Goal: Information Seeking & Learning: Check status

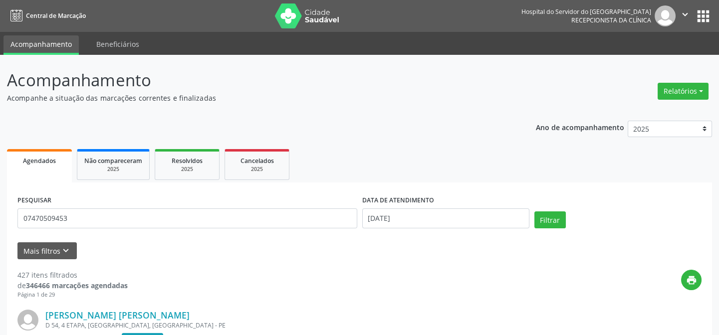
type input "07470509453"
click at [534, 212] on button "Filtrar" at bounding box center [549, 220] width 31 height 17
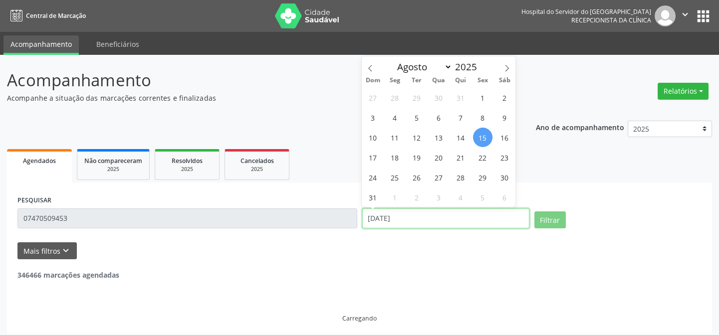
click at [378, 219] on input "[DATE]" at bounding box center [445, 219] width 167 height 20
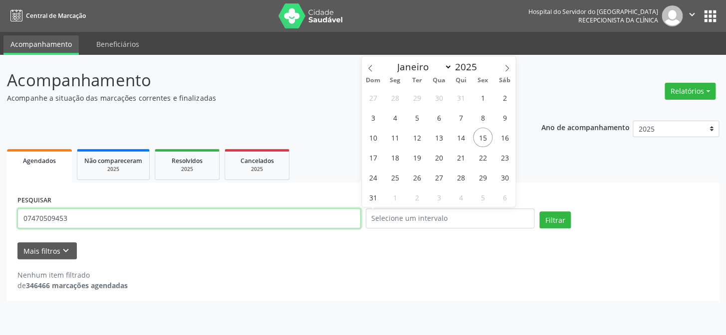
click at [89, 217] on input "07470509453" at bounding box center [188, 219] width 343 height 20
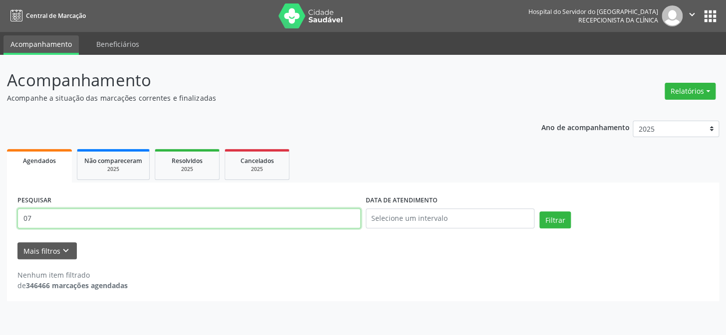
type input "0"
click at [539, 212] on button "Filtrar" at bounding box center [554, 220] width 31 height 17
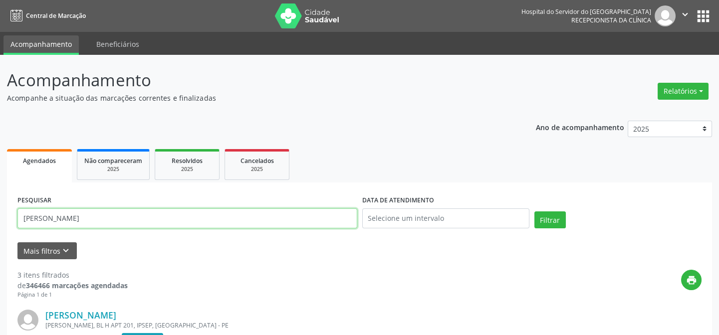
click at [138, 218] on input "[PERSON_NAME]" at bounding box center [187, 219] width 340 height 20
type input "m"
type input "74259369415"
click at [534, 212] on button "Filtrar" at bounding box center [549, 220] width 31 height 17
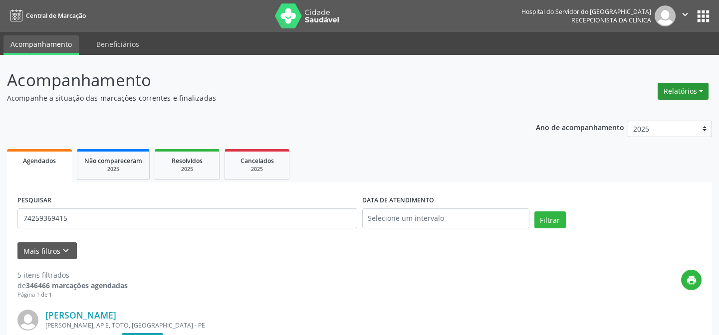
click at [675, 89] on button "Relatórios" at bounding box center [683, 91] width 51 height 17
click at [633, 114] on link "Agendamentos" at bounding box center [654, 112] width 107 height 14
select select "7"
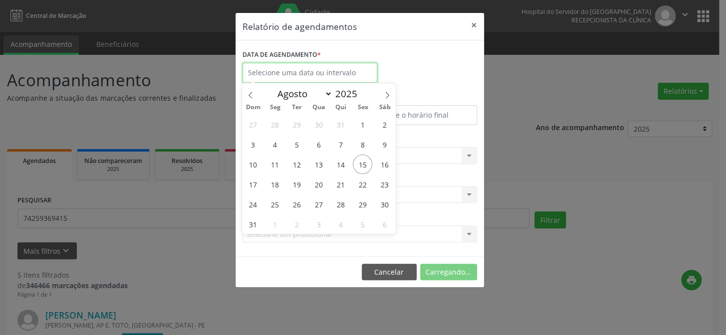
click at [302, 70] on input "text" at bounding box center [310, 73] width 135 height 20
click at [380, 166] on span "16" at bounding box center [384, 164] width 19 height 19
type input "[DATE]"
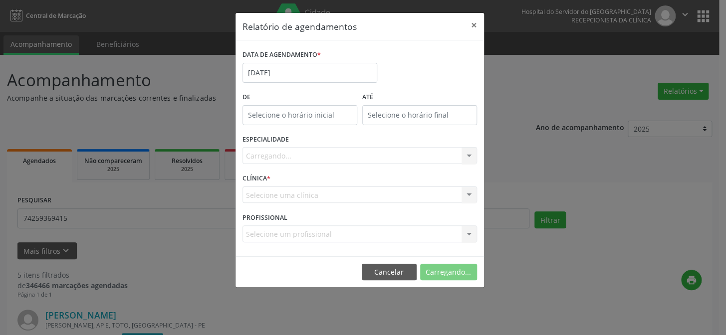
click at [467, 156] on div "Carregando... Todas as especialidades Alergologia Angiologia Arritmologia Cardi…" at bounding box center [360, 155] width 235 height 17
click at [322, 66] on input "[DATE]" at bounding box center [310, 73] width 135 height 20
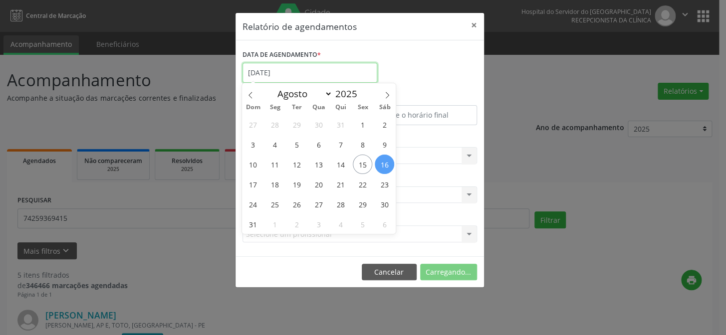
click at [322, 66] on input "[DATE]" at bounding box center [310, 73] width 135 height 20
click at [383, 164] on span "16" at bounding box center [384, 164] width 19 height 19
type input "[DATE]"
click at [383, 164] on span "16" at bounding box center [384, 164] width 19 height 19
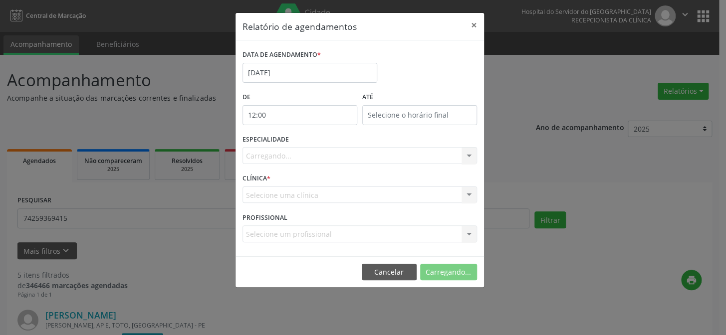
click at [278, 115] on input "12:00" at bounding box center [300, 115] width 115 height 20
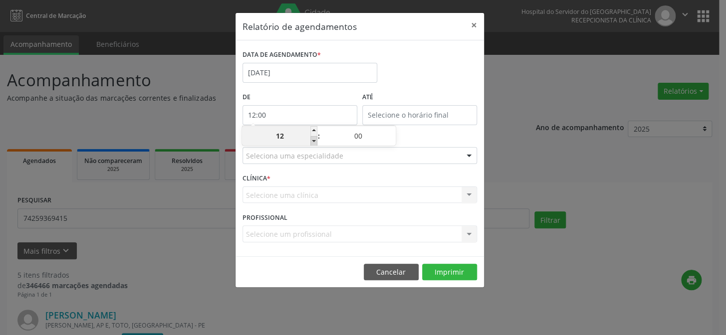
click at [310, 145] on span at bounding box center [313, 141] width 7 height 10
type input "11:00"
type input "11"
click at [310, 145] on span at bounding box center [313, 141] width 7 height 10
type input "10:00"
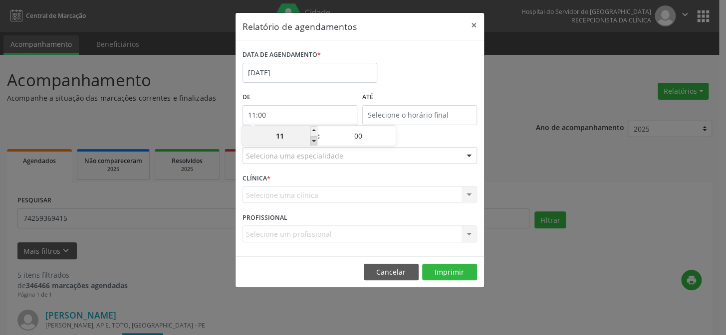
type input "10"
click at [310, 145] on span at bounding box center [313, 141] width 7 height 10
type input "09:00"
type input "09"
click at [310, 145] on span at bounding box center [313, 141] width 7 height 10
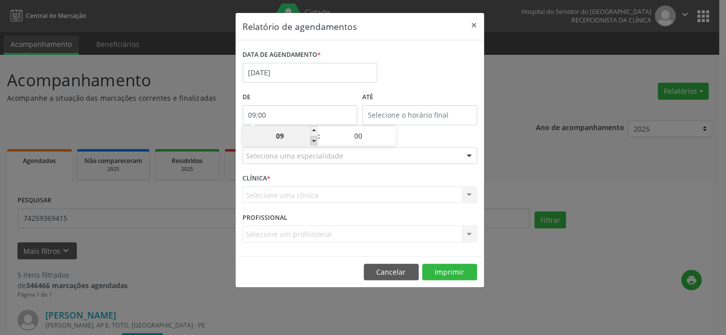
type input "08:00"
type input "08"
click at [310, 145] on span at bounding box center [313, 141] width 7 height 10
type input "07:00"
type input "07"
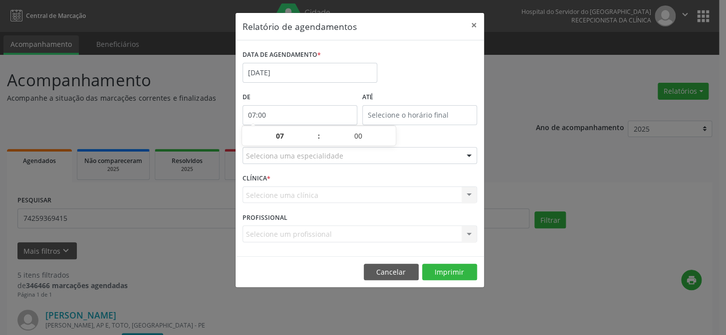
click at [317, 115] on input "07:00" at bounding box center [300, 115] width 115 height 20
type input "12:00"
click at [422, 111] on input "12:00" at bounding box center [419, 115] width 115 height 20
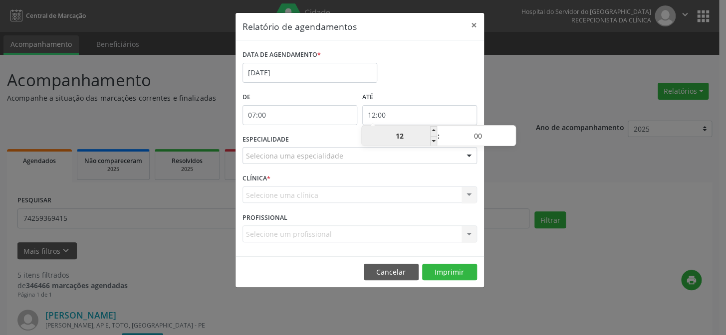
click at [407, 141] on input "12" at bounding box center [399, 136] width 75 height 20
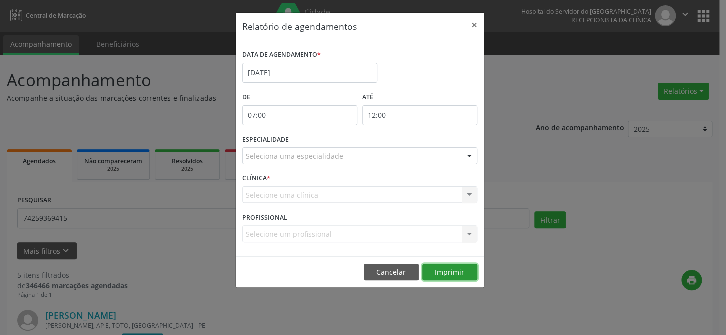
click at [450, 266] on button "Imprimir" at bounding box center [449, 272] width 55 height 17
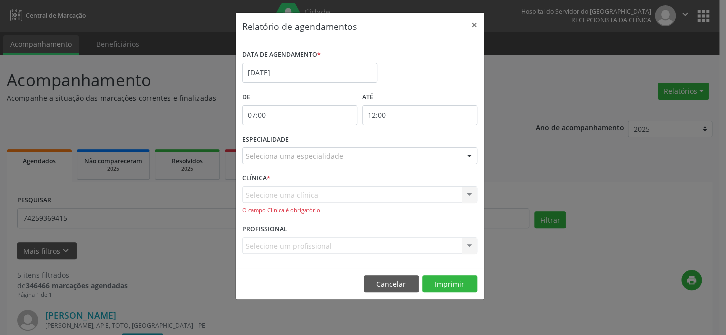
click at [468, 196] on div "Selecione uma clínica Hse Nenhum resultado encontrado para: " " Não há nenhuma …" at bounding box center [360, 201] width 235 height 28
click at [467, 154] on div at bounding box center [469, 156] width 15 height 17
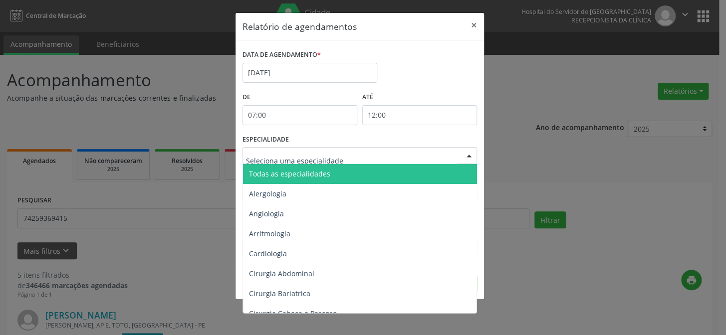
click at [443, 173] on span "Todas as especialidades" at bounding box center [360, 174] width 235 height 20
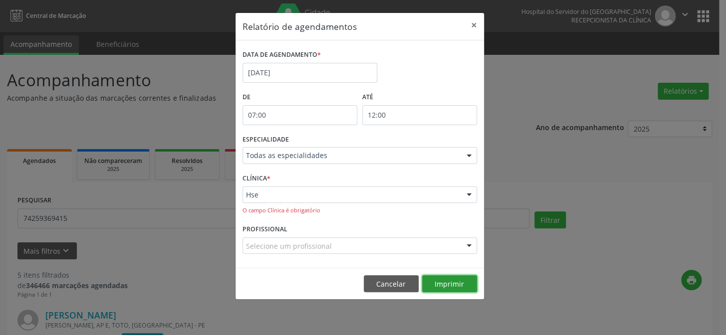
click at [451, 281] on button "Imprimir" at bounding box center [449, 283] width 55 height 17
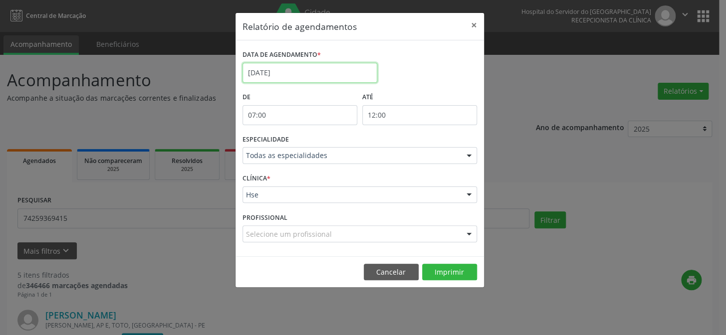
click at [329, 74] on input "[DATE]" at bounding box center [310, 73] width 135 height 20
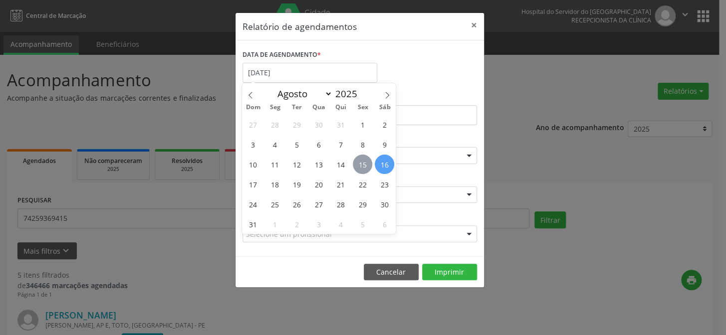
click at [356, 164] on span "15" at bounding box center [362, 164] width 19 height 19
type input "[DATE]"
click at [356, 164] on span "15" at bounding box center [362, 164] width 19 height 19
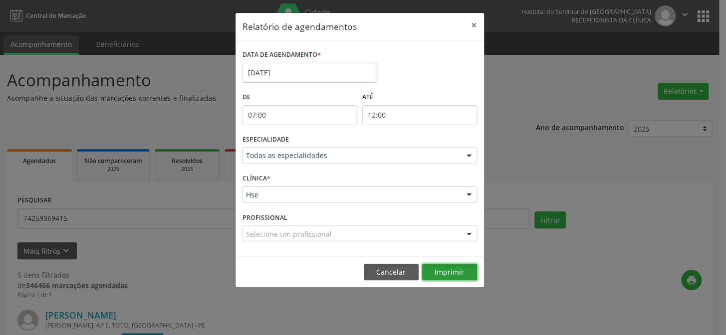
click at [444, 274] on button "Imprimir" at bounding box center [449, 272] width 55 height 17
